Goal: Task Accomplishment & Management: Complete application form

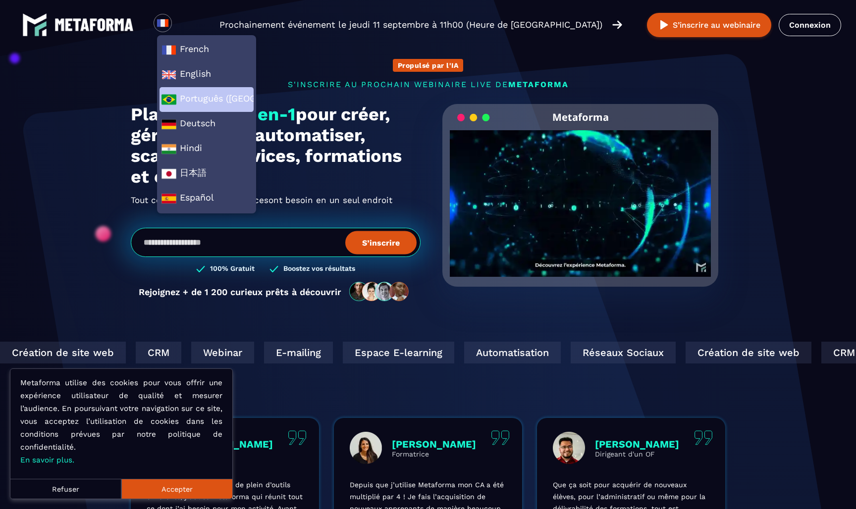
click at [193, 96] on span "Português (Brasil)" at bounding box center [207, 99] width 90 height 15
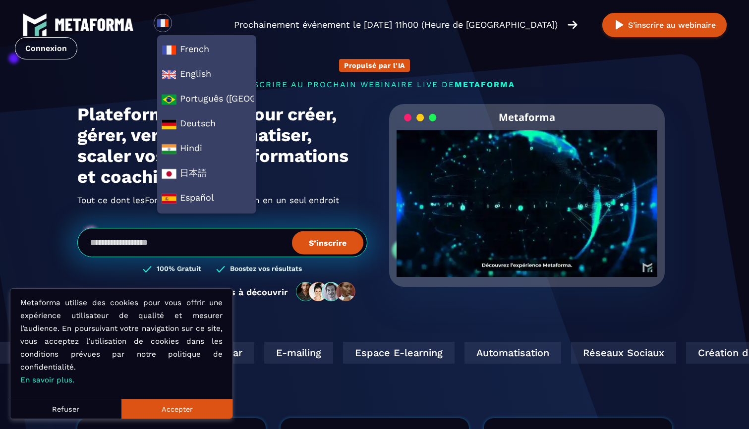
scroll to position [13, 0]
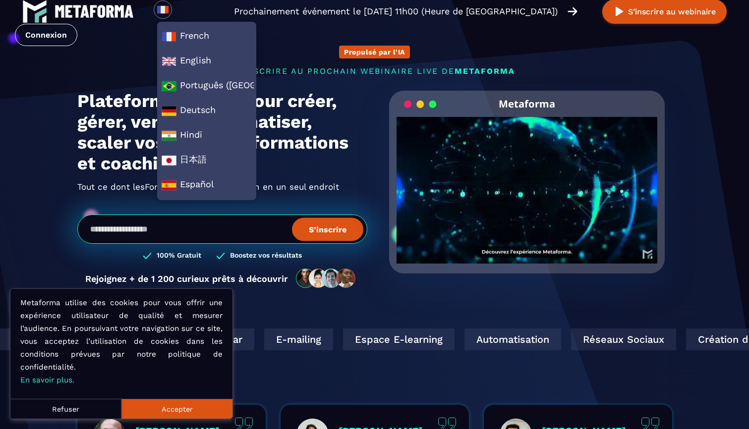
click at [205, 403] on button "Accepter" at bounding box center [176, 409] width 111 height 20
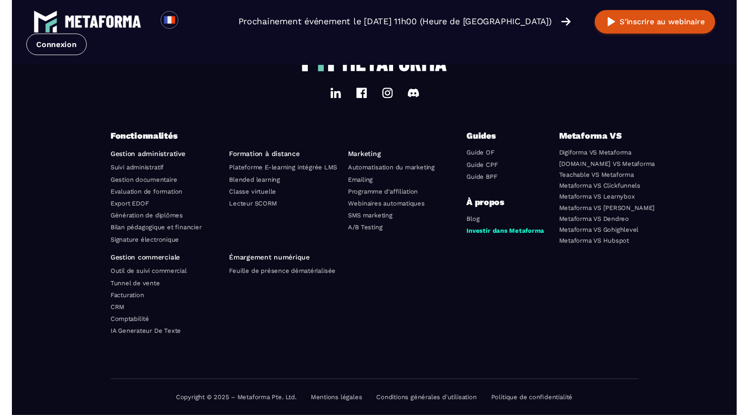
scroll to position [3482, 0]
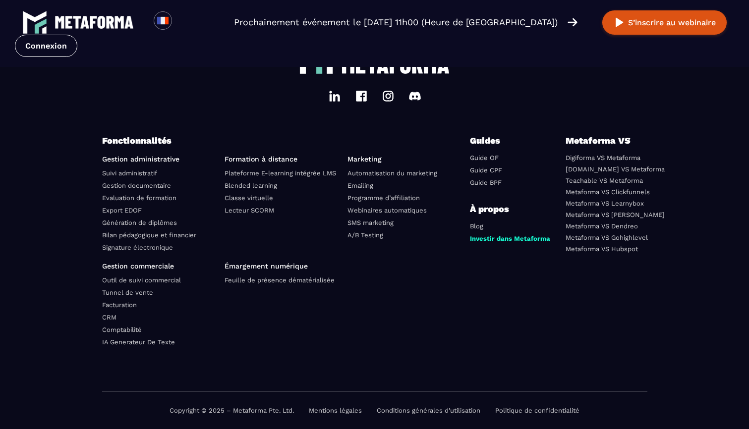
click at [493, 159] on link "Guide OF" at bounding box center [484, 157] width 29 height 7
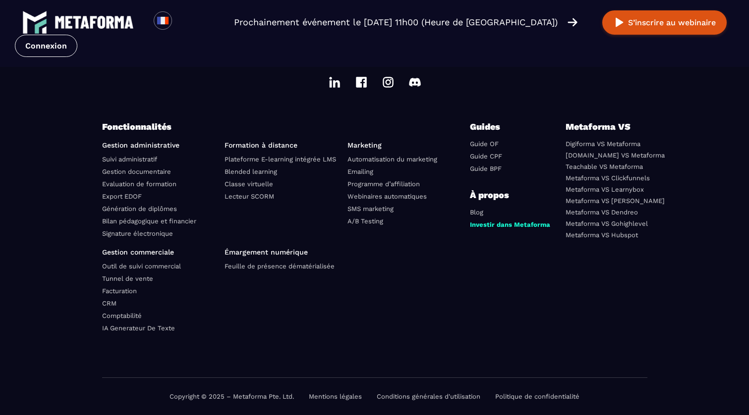
click at [495, 160] on link "Guide CPF" at bounding box center [486, 156] width 32 height 7
click at [495, 172] on link "Guide BPF" at bounding box center [486, 168] width 32 height 7
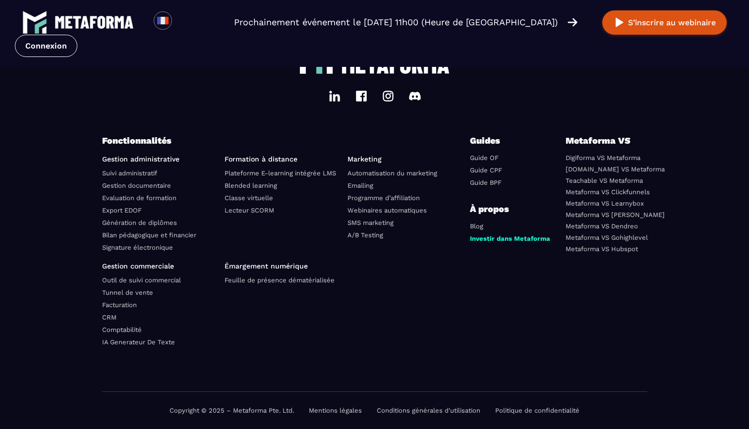
click at [633, 203] on link "Metaforma VS Learnybox" at bounding box center [604, 203] width 78 height 7
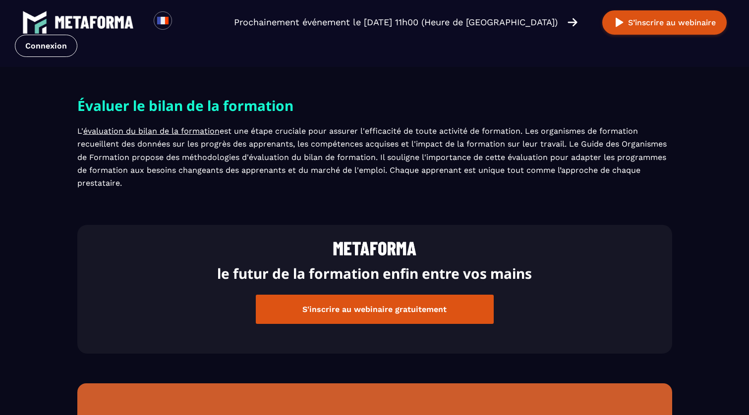
scroll to position [1149, 0]
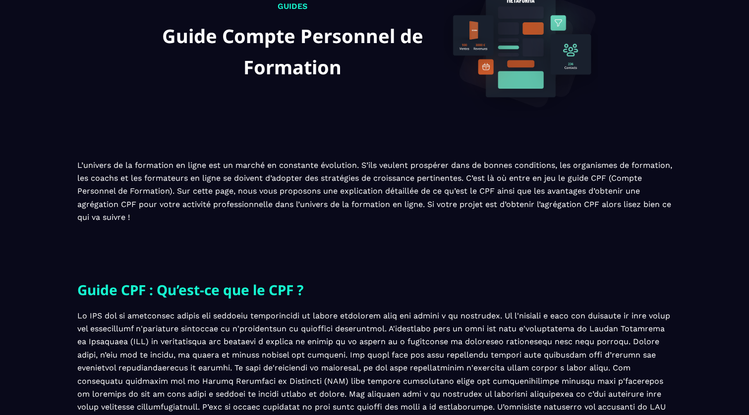
scroll to position [121, 0]
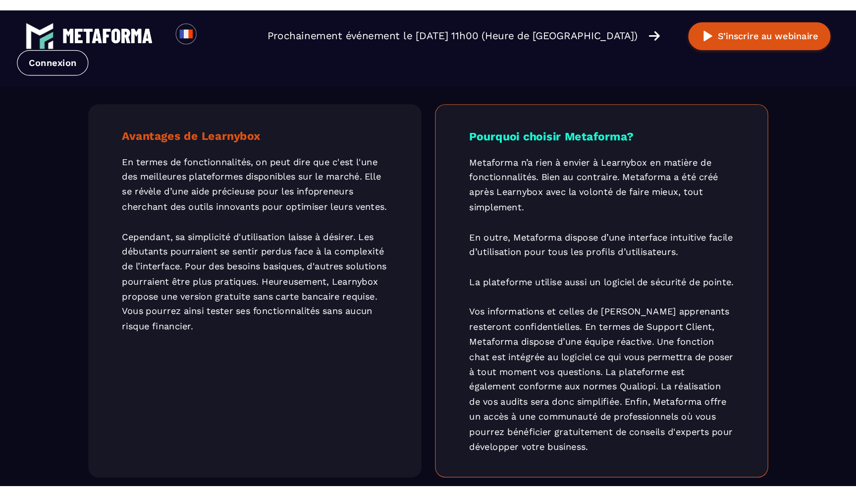
scroll to position [2008, 0]
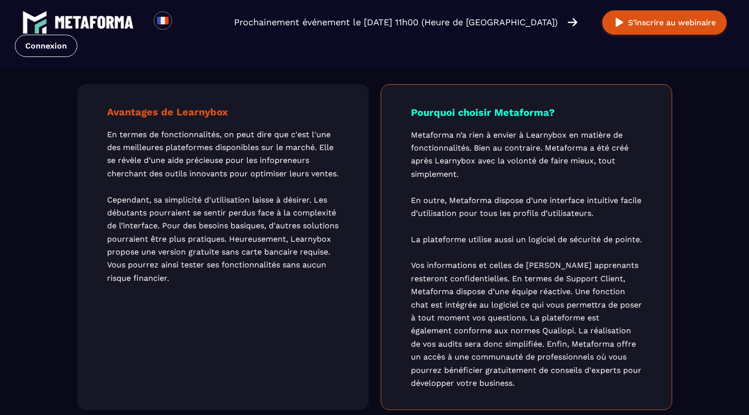
drag, startPoint x: 109, startPoint y: 91, endPoint x: 277, endPoint y: 269, distance: 244.7
click at [277, 269] on div "Avantages de Learnybox En termes de fonctionnalités, on peut dire que c'est l'u…" at bounding box center [222, 247] width 291 height 327
copy div "Avantages de Learnybox En termes de fonctionnalités, on peut dire que c'est l'u…"
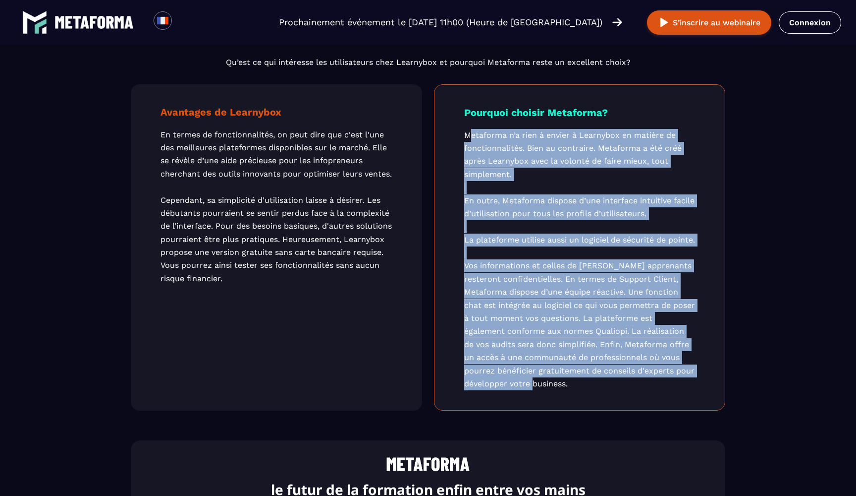
drag, startPoint x: 464, startPoint y: 114, endPoint x: 575, endPoint y: 366, distance: 274.9
click at [575, 367] on p "Metaforma n’a rien à envier à Learnybox en matière de fonctionnalités. Bien au …" at bounding box center [579, 260] width 231 height 262
copy p "Metaforma n’a rien à envier à Learnybox en matière de fonctionnalités. Bien au …"
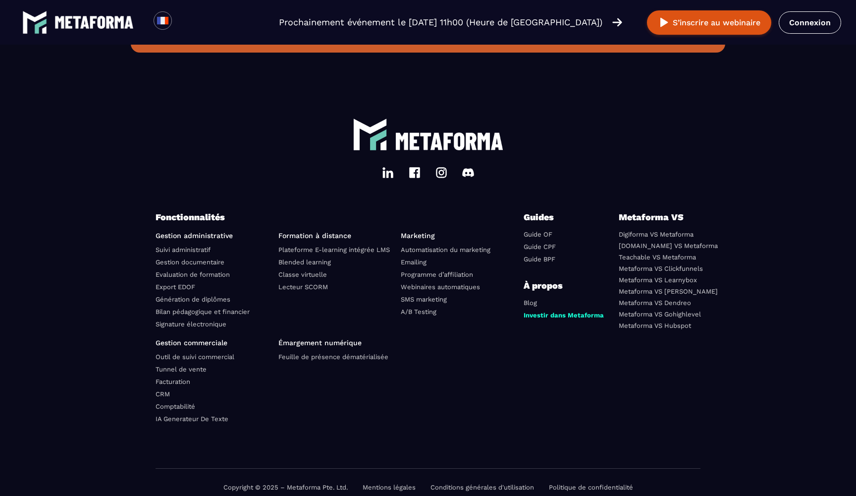
scroll to position [2766, 0]
click at [477, 211] on p "Fonctionnalités" at bounding box center [340, 218] width 368 height 14
click at [456, 246] on link "Automatisation du marketing" at bounding box center [446, 249] width 90 height 7
click at [417, 259] on link "Emailing" at bounding box center [414, 262] width 26 height 7
click at [440, 271] on link "Programme d’affiliation" at bounding box center [437, 274] width 72 height 7
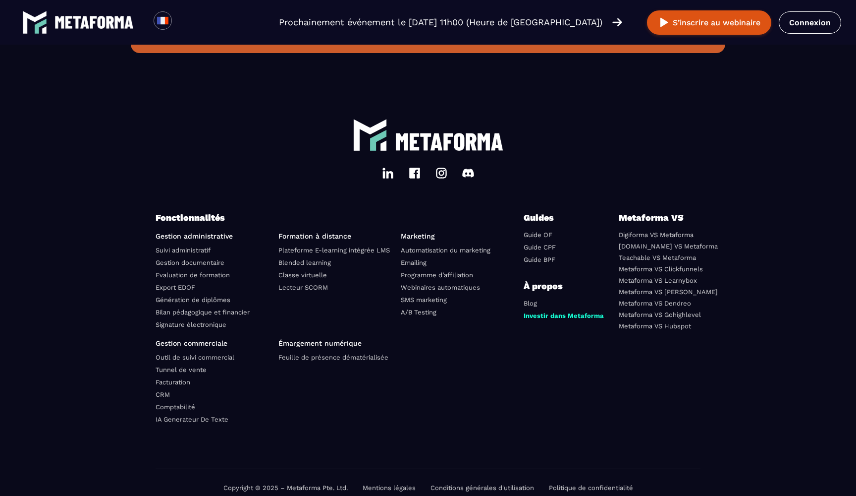
click at [439, 283] on link "Webinaires automatiques" at bounding box center [440, 286] width 79 height 7
click at [434, 296] on link "SMS marketing" at bounding box center [424, 299] width 46 height 7
click at [429, 308] on link "A/B Testing" at bounding box center [419, 311] width 36 height 7
click at [310, 246] on link "Plateforme E-learning intégrée LMS" at bounding box center [335, 249] width 112 height 7
click at [310, 259] on link "Blended learning" at bounding box center [305, 262] width 53 height 7
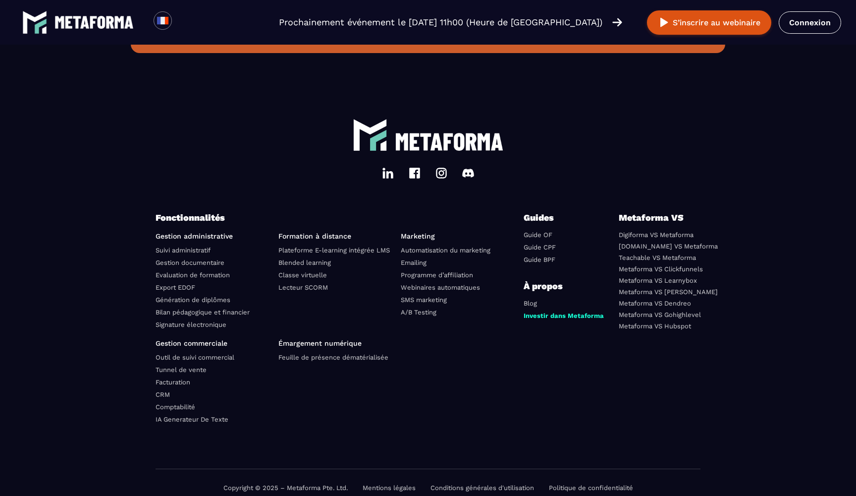
click at [308, 271] on link "Classe virtuelle" at bounding box center [303, 274] width 49 height 7
click at [304, 283] on link "Lecteur SCORM" at bounding box center [304, 286] width 50 height 7
click at [303, 353] on link "Feuille de présence dématérialisée" at bounding box center [334, 356] width 110 height 7
click at [183, 246] on link "Suivi administratif" at bounding box center [183, 249] width 55 height 7
click at [183, 259] on link "Gestion documentaire" at bounding box center [190, 262] width 69 height 7
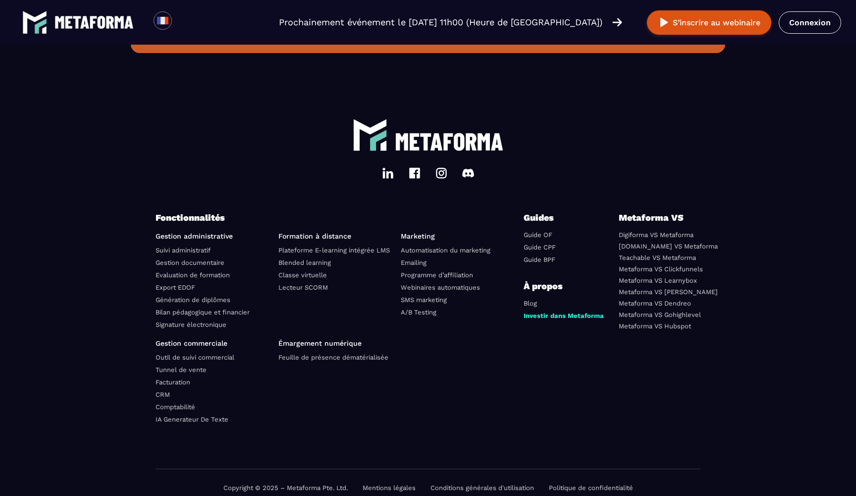
click at [183, 271] on link "Evaluation de formation" at bounding box center [193, 274] width 74 height 7
click at [176, 283] on link "Export EDOF" at bounding box center [176, 286] width 40 height 7
click at [176, 296] on link "Génération de diplômes" at bounding box center [193, 299] width 75 height 7
click at [175, 308] on link "Bilan pédagogique et financier" at bounding box center [203, 311] width 94 height 7
click at [175, 321] on link "Signature électronique" at bounding box center [191, 324] width 71 height 7
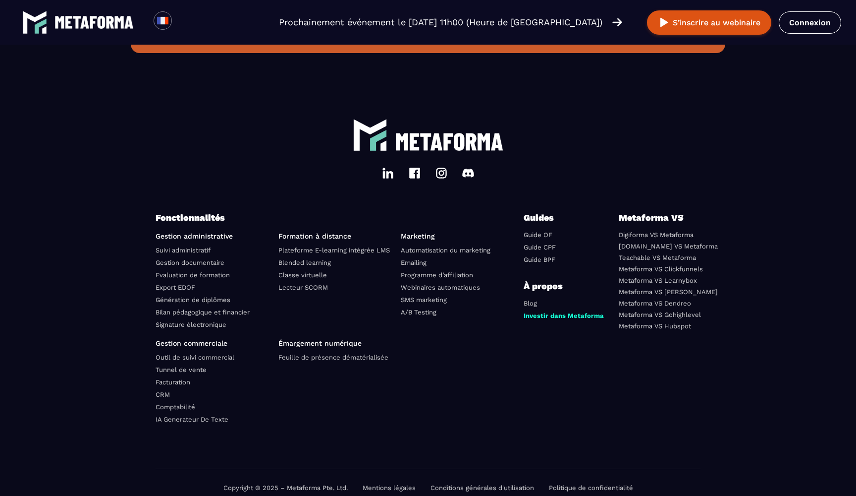
click at [176, 353] on link "Outil de suivi commercial" at bounding box center [195, 356] width 79 height 7
click at [172, 366] on link "Tunnel de vente" at bounding box center [181, 369] width 51 height 7
click at [171, 378] on link "Facturation" at bounding box center [173, 381] width 35 height 7
click at [163, 391] on link "CRM" at bounding box center [163, 394] width 14 height 7
click at [168, 403] on link "Comptabilité" at bounding box center [176, 406] width 40 height 7
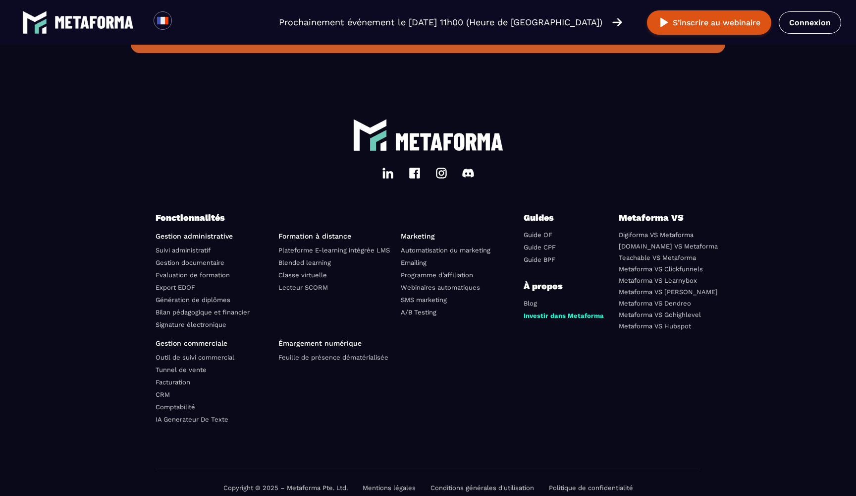
click at [168, 415] on link "IA Generateur De Texte" at bounding box center [192, 418] width 73 height 7
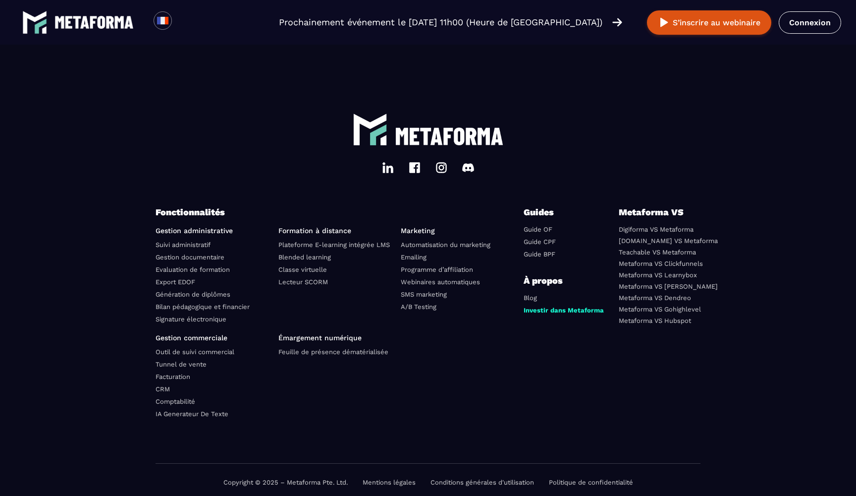
scroll to position [2978, 0]
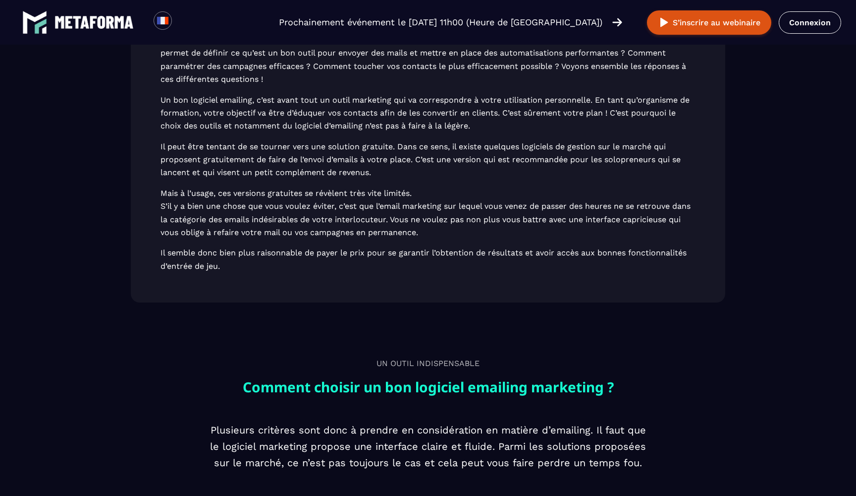
scroll to position [435, 0]
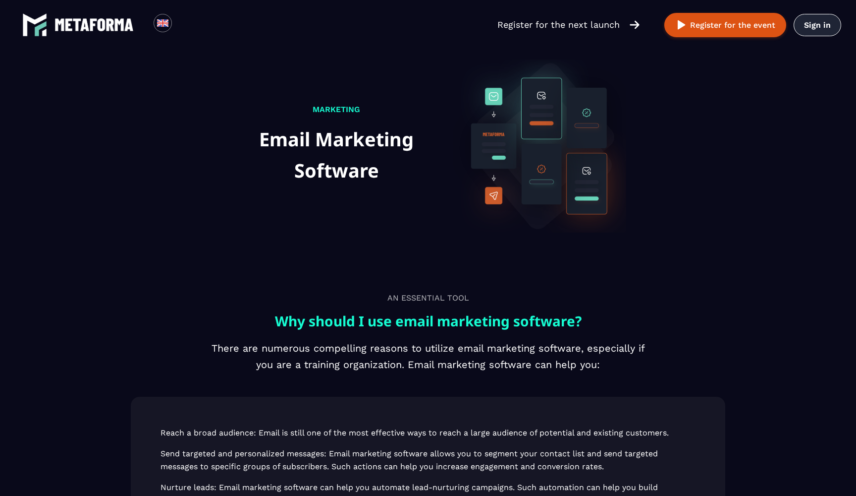
click at [809, 28] on link "Sign in" at bounding box center [818, 25] width 48 height 22
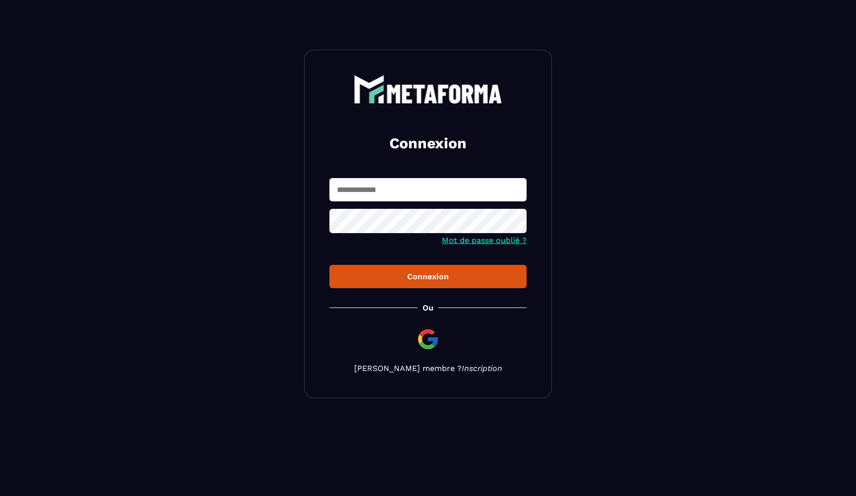
click at [462, 370] on link "Inscription" at bounding box center [482, 367] width 41 height 9
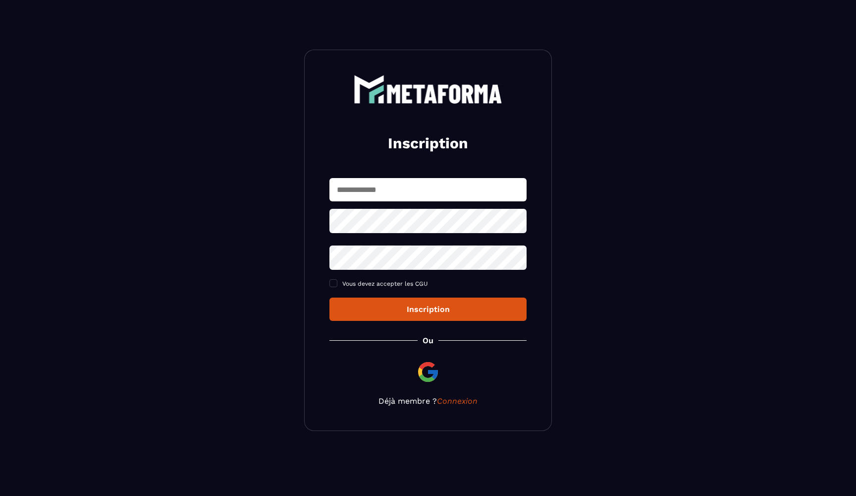
click at [374, 190] on input "text" at bounding box center [428, 189] width 197 height 23
type input "**********"
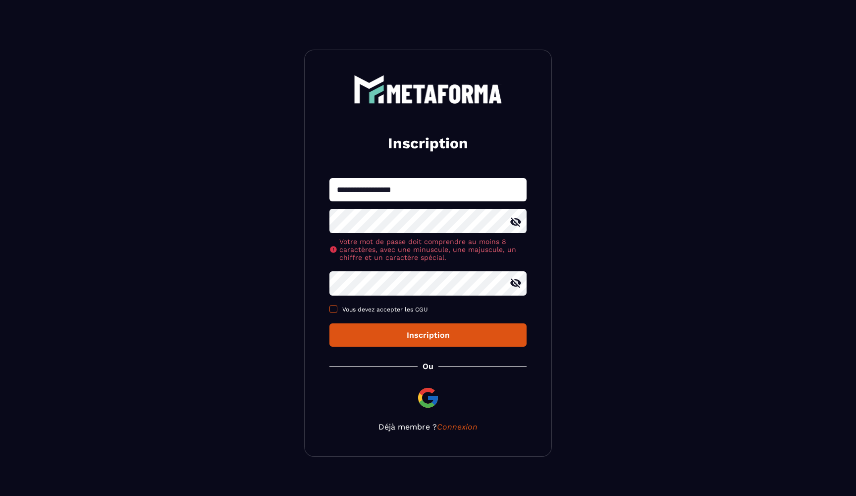
click at [333, 309] on span at bounding box center [334, 309] width 8 height 8
click at [424, 333] on div "Inscription" at bounding box center [427, 334] width 181 height 9
click at [409, 337] on div "Inscription" at bounding box center [427, 334] width 181 height 9
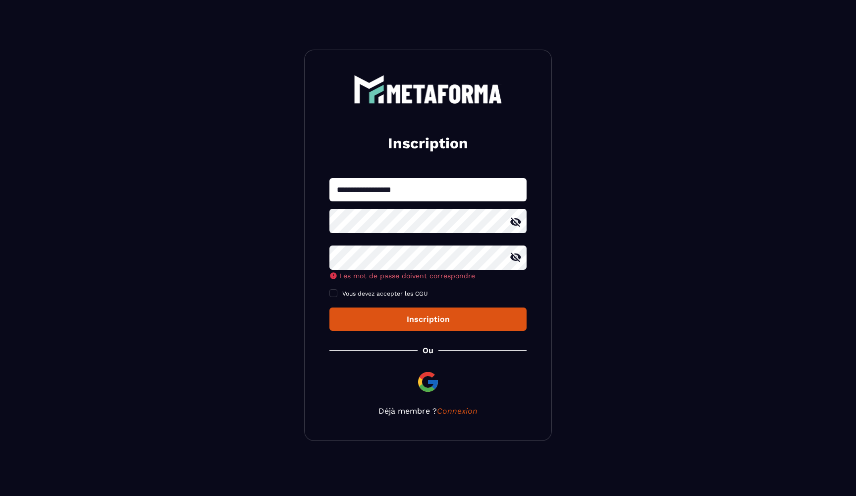
click at [422, 284] on div "**********" at bounding box center [428, 254] width 197 height 153
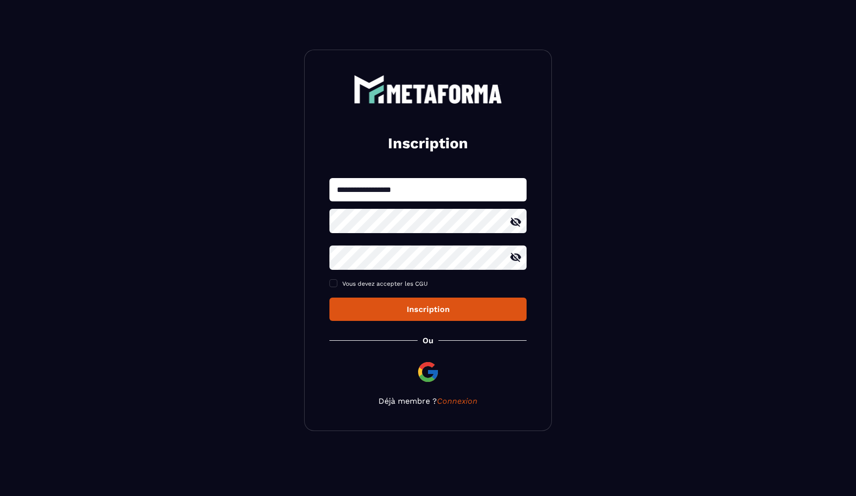
click at [272, 293] on section "**********" at bounding box center [428, 240] width 856 height 480
click at [371, 305] on div "Inscription" at bounding box center [427, 308] width 181 height 9
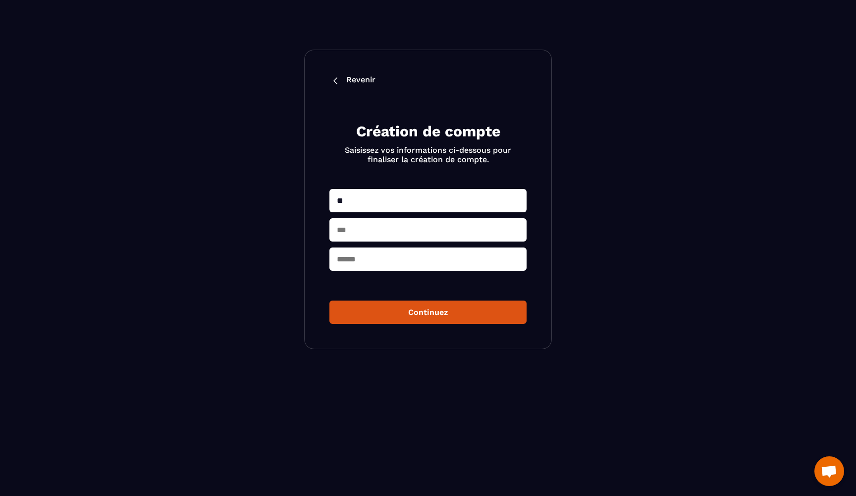
type input "***"
type input "*****"
type input "********"
click at [406, 328] on div "Revenir Création de compte Saisissez vos informations ci-dessous pour finaliser…" at bounding box center [428, 199] width 248 height 299
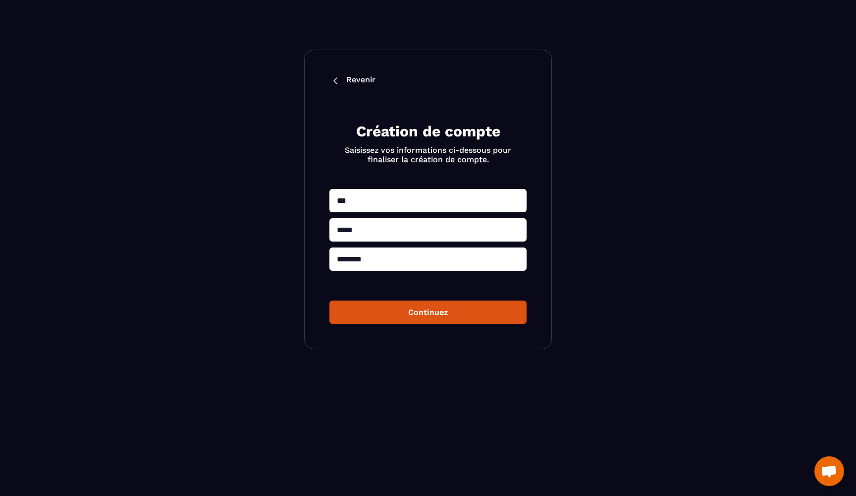
click at [414, 314] on button "Continuez" at bounding box center [428, 311] width 197 height 23
